Goal: Download file/media

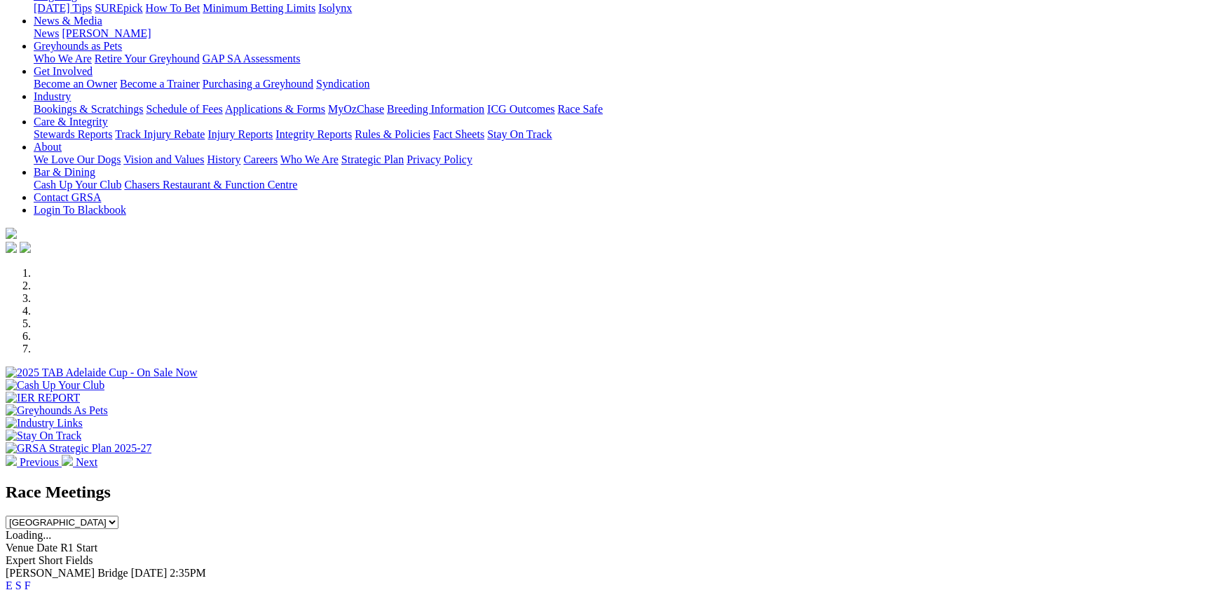
scroll to position [306, 0]
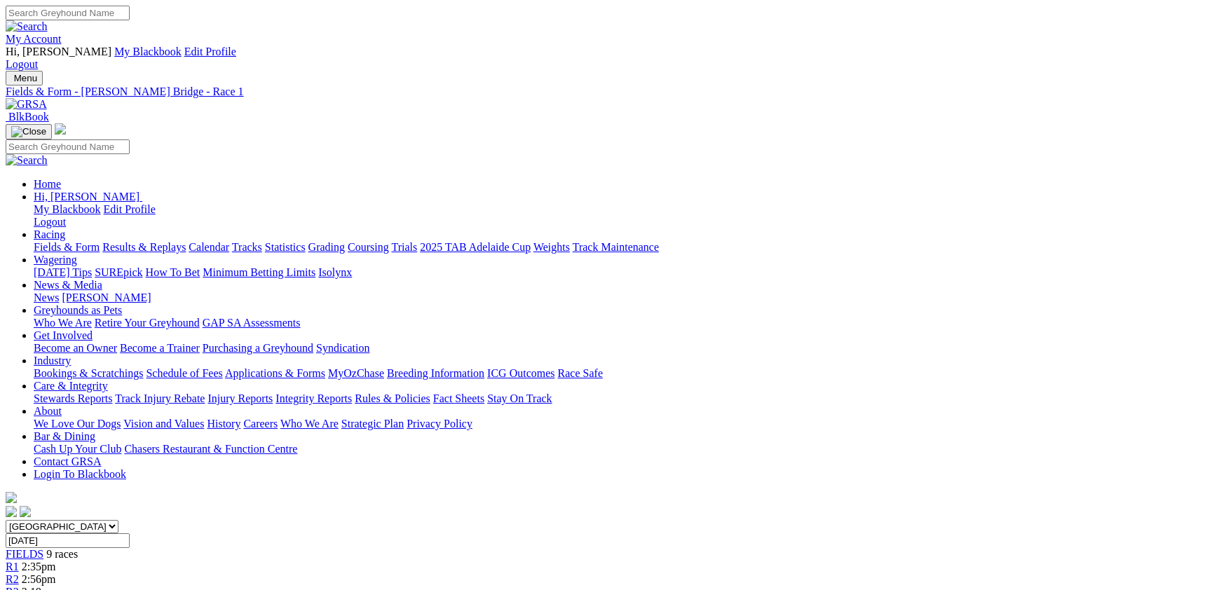
click at [207, 548] on div "FIELDS 9 races" at bounding box center [607, 554] width 1203 height 13
click at [759, 183] on link "CSV (Excel)" at bounding box center [729, 177] width 57 height 12
